Goal: Information Seeking & Learning: Learn about a topic

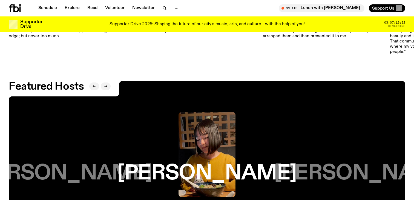
scroll to position [899, 0]
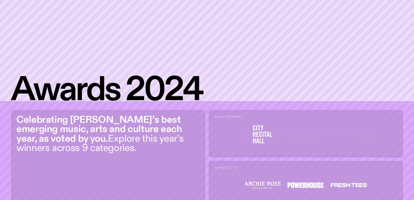
scroll to position [144, 0]
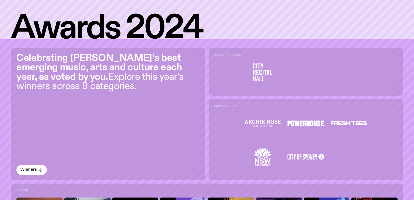
click at [259, 69] on icon at bounding box center [262, 72] width 36 height 18
drag, startPoint x: 257, startPoint y: 57, endPoint x: 256, endPoint y: 89, distance: 32.9
click at [256, 89] on div "Major Sponsors" at bounding box center [306, 72] width 194 height 48
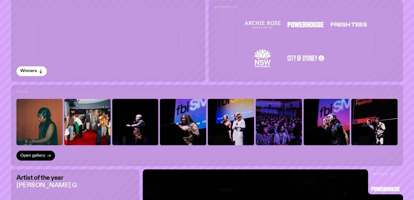
scroll to position [250, 0]
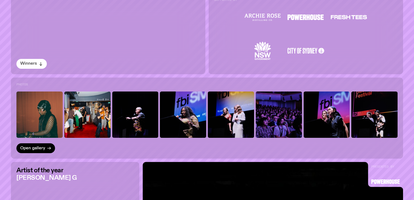
click at [33, 65] on span "Winners" at bounding box center [28, 64] width 17 height 4
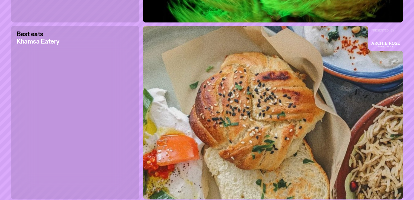
scroll to position [568, 0]
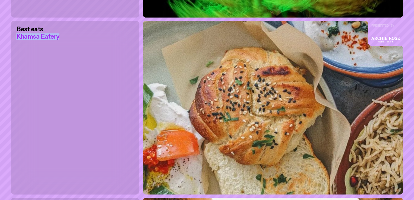
drag, startPoint x: 65, startPoint y: 33, endPoint x: 62, endPoint y: 41, distance: 8.1
click at [62, 41] on div "Best eats Khamsa Eatery Presented by" at bounding box center [75, 107] width 128 height 173
copy h3 "Khamsa Eatery"
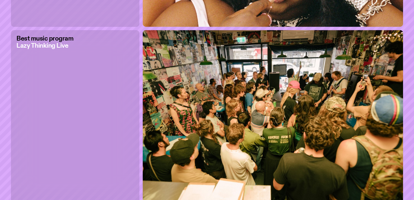
scroll to position [915, 0]
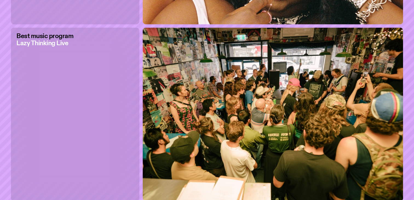
click at [54, 44] on h3 "Lazy Thinking Live" at bounding box center [44, 43] width 57 height 6
click at [51, 65] on div "Best music program Lazy Thinking Live" at bounding box center [75, 114] width 128 height 173
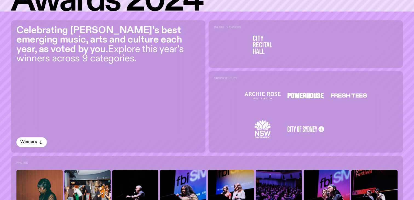
scroll to position [171, 0]
